Goal: Check status

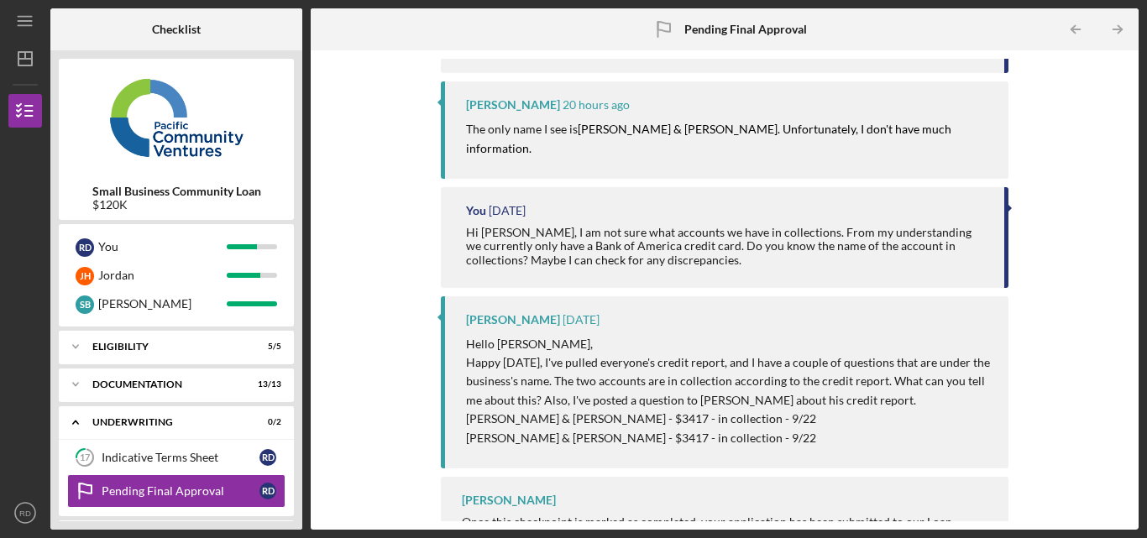
scroll to position [345, 0]
drag, startPoint x: 798, startPoint y: 409, endPoint x: 753, endPoint y: 403, distance: 45.7
click at [753, 403] on div "[PERSON_NAME] [DATE] Hello [PERSON_NAME], Happy [DATE], I've pulled everyone's …" at bounding box center [724, 381] width 567 height 172
click at [763, 408] on p "[PERSON_NAME] & [PERSON_NAME] - $3417 - in collection - 9/22" at bounding box center [728, 417] width 525 height 18
drag, startPoint x: 648, startPoint y: 377, endPoint x: 674, endPoint y: 386, distance: 27.6
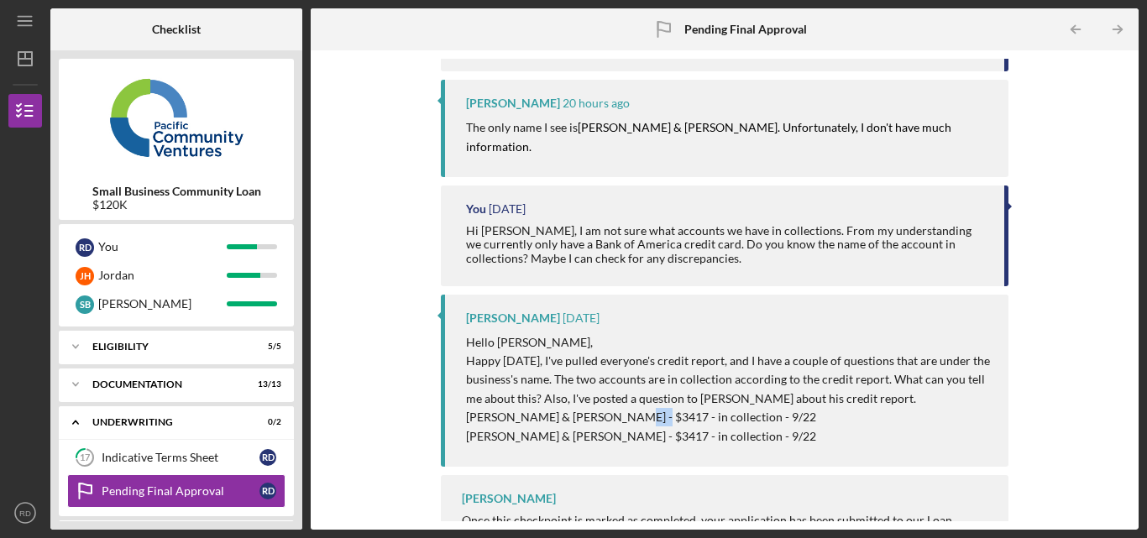
click at [674, 408] on p "[PERSON_NAME] & [PERSON_NAME] - $3417 - in collection - 9/22" at bounding box center [728, 417] width 525 height 18
